Goal: Task Accomplishment & Management: Manage account settings

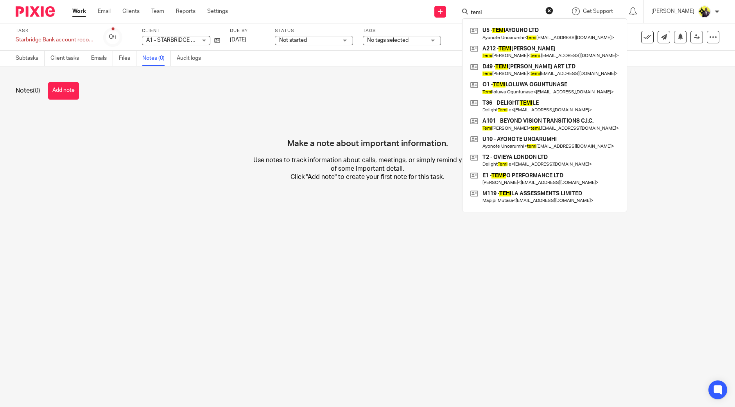
click at [469, 6] on div "Send new email Create task Add client Request signature temi U5 - TEMI AYOUNO L…" at bounding box center [487, 11] width 495 height 23
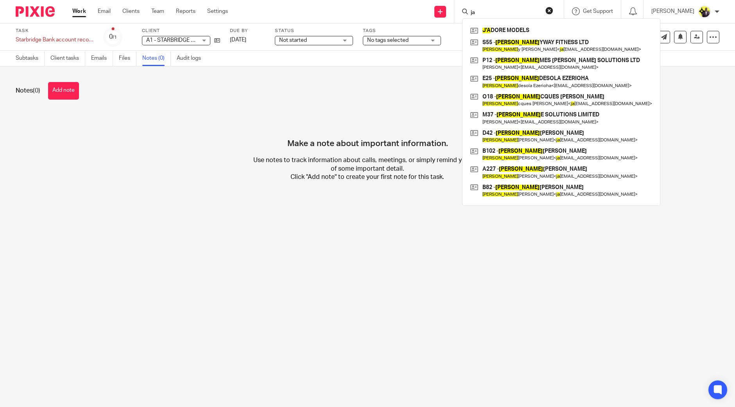
type input "j"
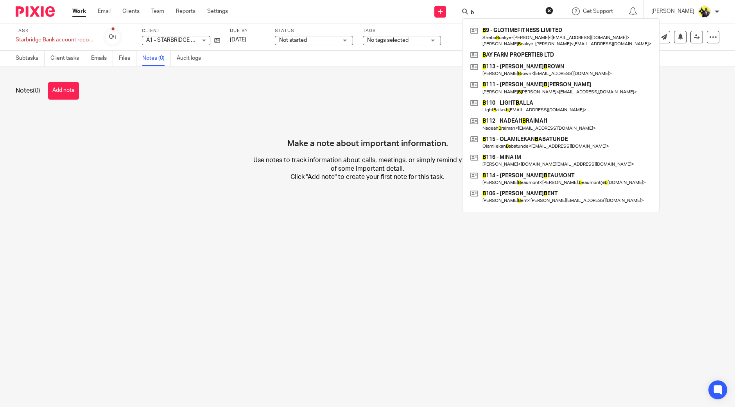
drag, startPoint x: 516, startPoint y: 6, endPoint x: 498, endPoint y: 9, distance: 18.2
click at [498, 9] on div "b B 9 - GLOTIMEFITNESS LIMITED Sheba B oakye-Duah < sheebs.glotimefitness@gmail…" at bounding box center [508, 11] width 109 height 23
drag, startPoint x: 498, startPoint y: 10, endPoint x: 487, endPoint y: 13, distance: 11.7
click at [487, 13] on div "b" at bounding box center [507, 12] width 91 height 10
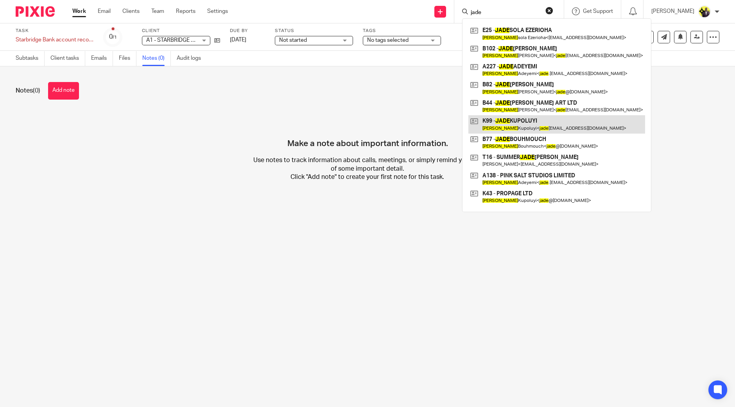
type input "jade"
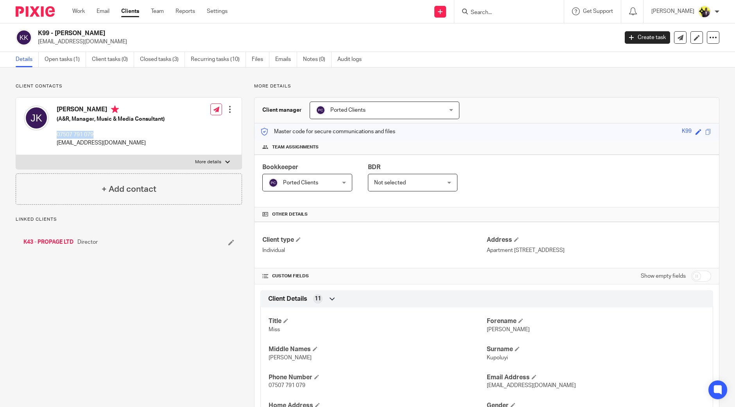
drag, startPoint x: 0, startPoint y: 0, endPoint x: 56, endPoint y: 137, distance: 147.7
click at [56, 137] on div "Jade Kupoluyi (A&R, Manager, Music & Media Consultant) 07507 791 079 jadeolubus…" at bounding box center [94, 126] width 141 height 49
copy p "07507 791 079"
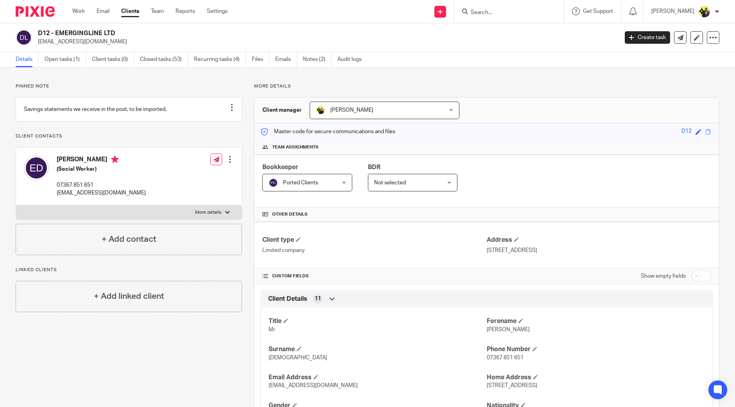
click at [529, 11] on input "Search" at bounding box center [505, 12] width 70 height 7
type input "[PERSON_NAME]"
click at [135, 13] on link "Clients" at bounding box center [130, 11] width 18 height 8
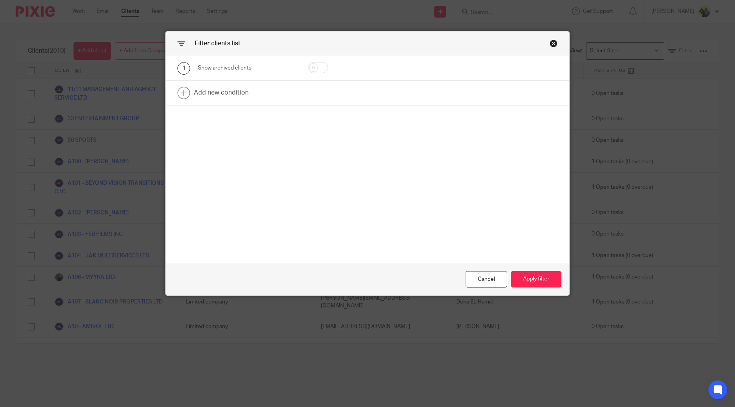
click at [322, 68] on input "checkbox" at bounding box center [318, 67] width 20 height 11
checkbox input "true"
click at [527, 279] on button "Apply filter" at bounding box center [536, 279] width 50 height 17
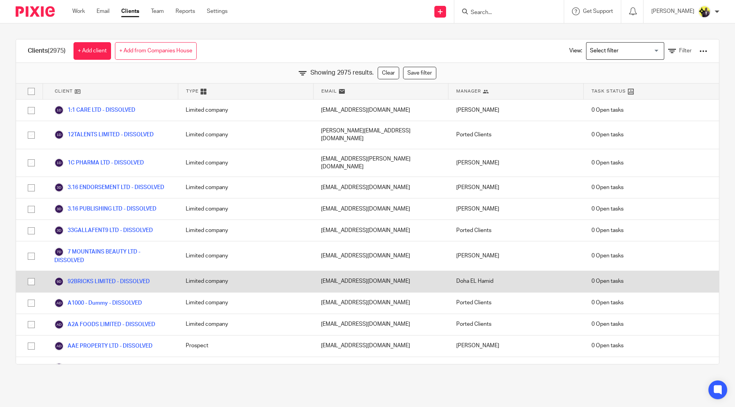
scroll to position [3902, 0]
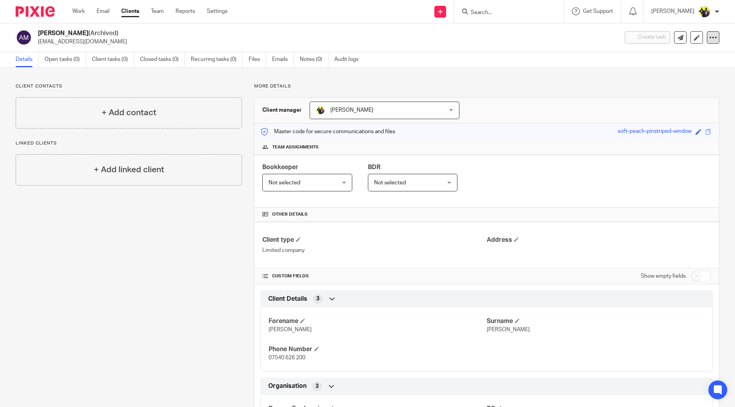
click at [709, 40] on icon at bounding box center [713, 38] width 8 height 8
click at [649, 90] on button "Unarchive client" at bounding box center [662, 91] width 86 height 10
